Goal: Transaction & Acquisition: Subscribe to service/newsletter

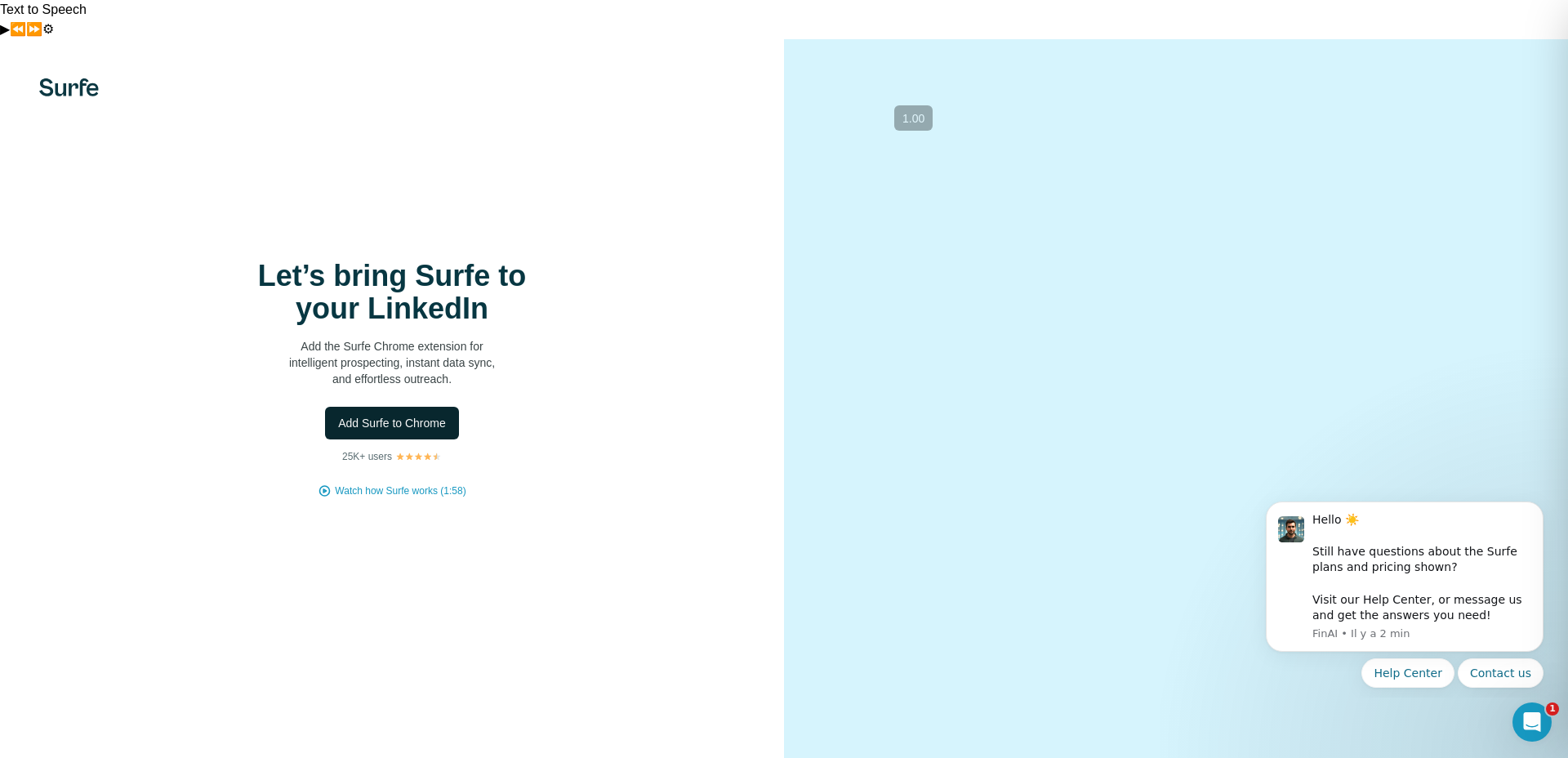
click at [432, 415] on span "Add Surfe to Chrome" at bounding box center [392, 423] width 108 height 16
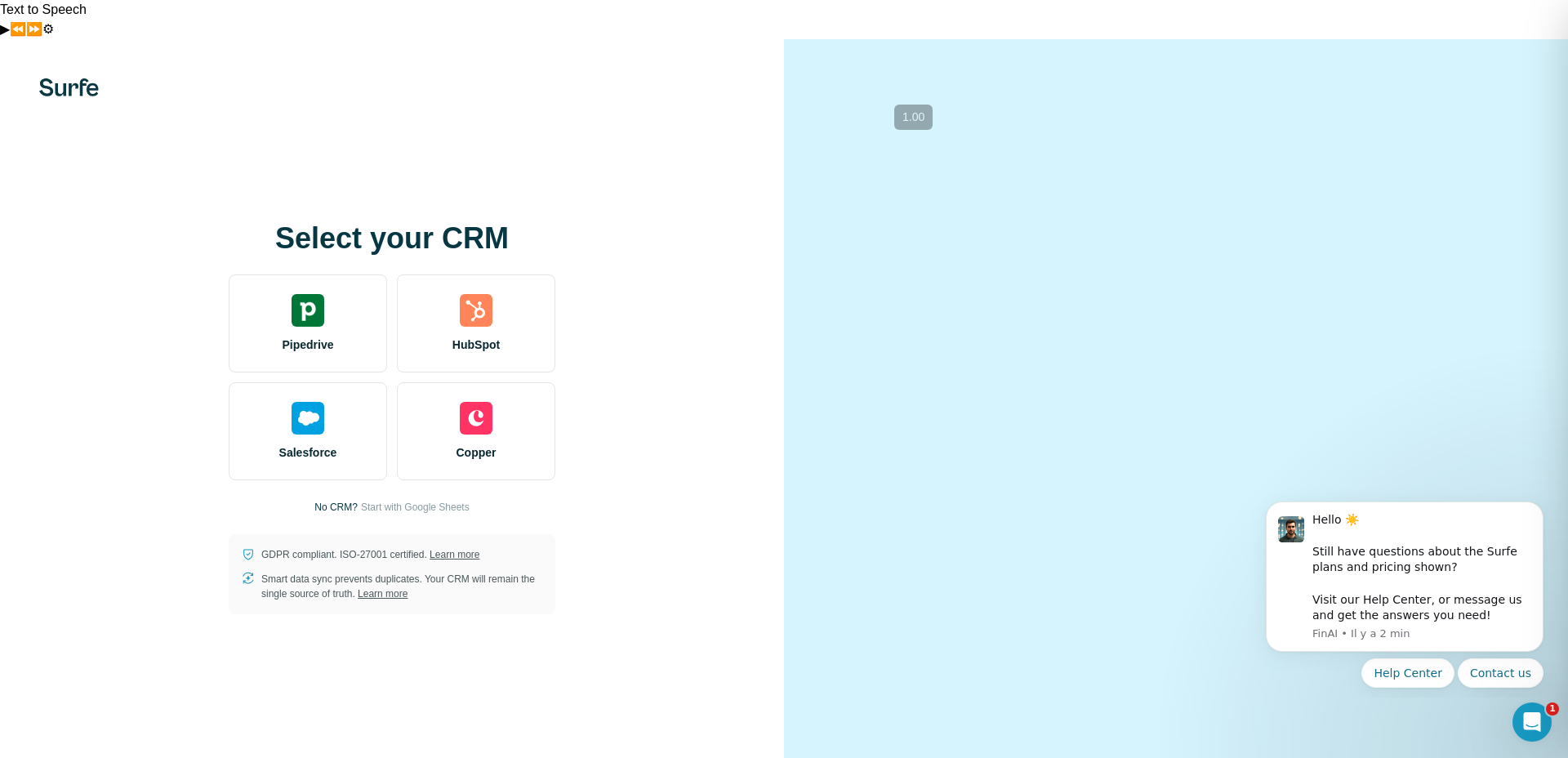
click at [822, 283] on div at bounding box center [1175, 418] width 784 height 758
click at [422, 500] on span "Start with Google Sheets" at bounding box center [415, 507] width 109 height 15
